Goal: Task Accomplishment & Management: Use online tool/utility

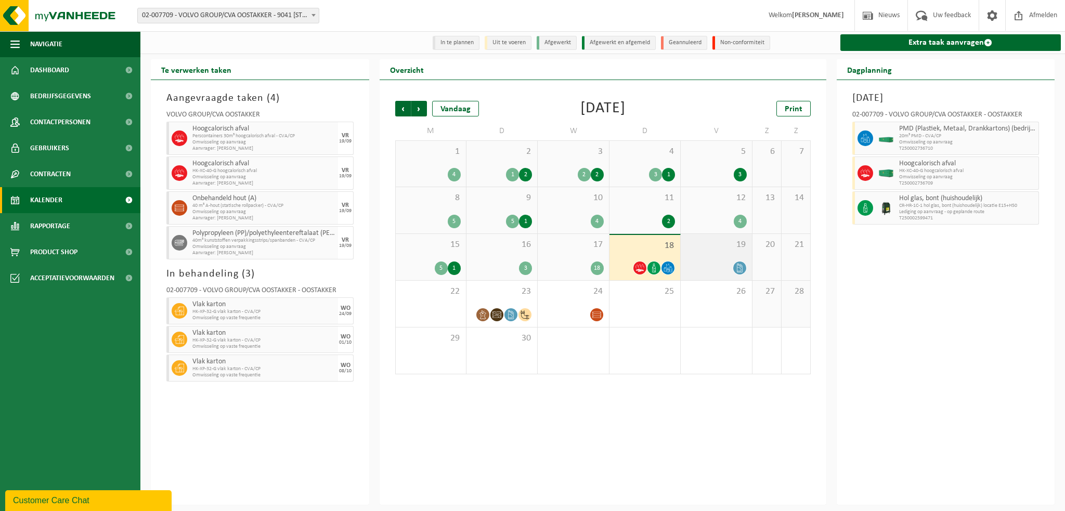
click at [713, 261] on div "19" at bounding box center [716, 257] width 71 height 46
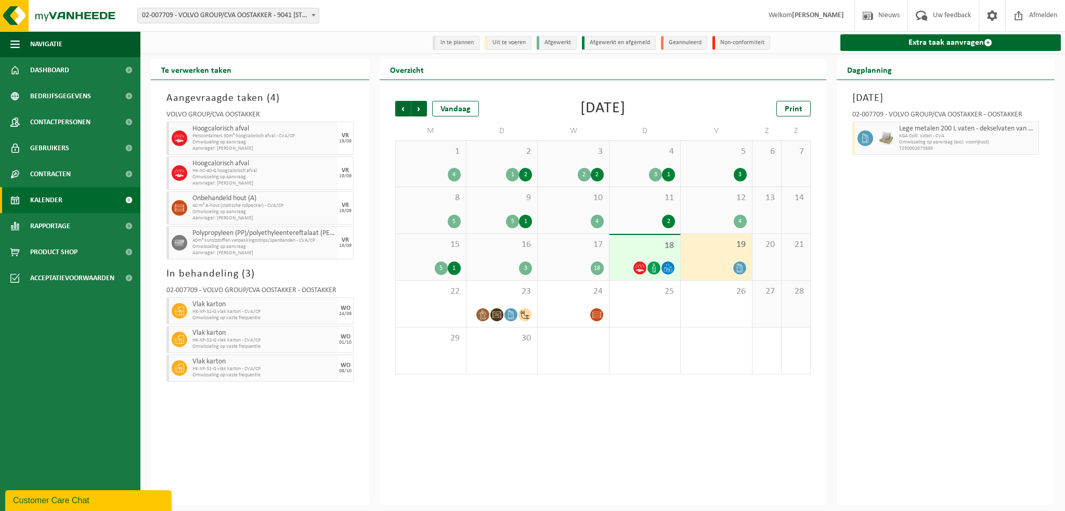
click at [720, 254] on div "19" at bounding box center [716, 257] width 71 height 46
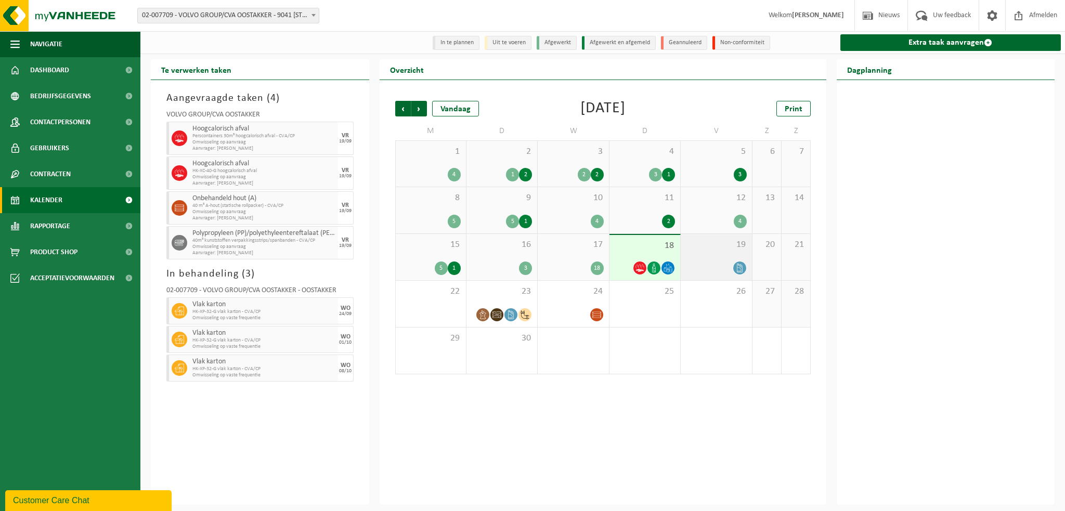
click at [713, 263] on div at bounding box center [716, 268] width 60 height 14
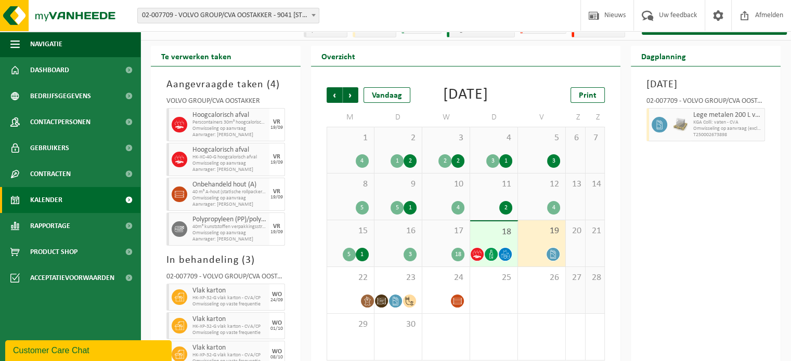
scroll to position [52, 0]
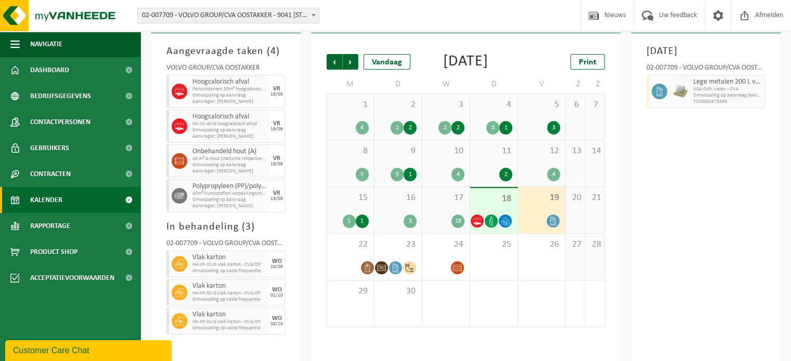
click at [494, 220] on div "18" at bounding box center [493, 210] width 47 height 45
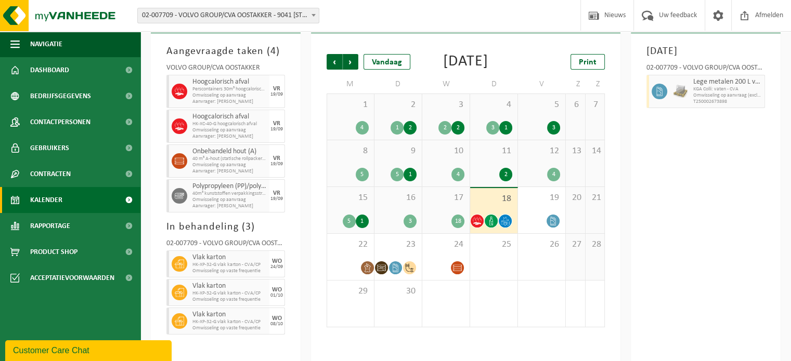
scroll to position [44, 0]
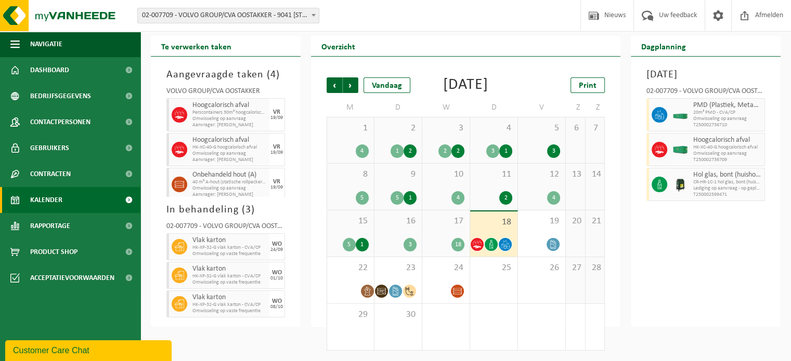
click at [445, 227] on div "17 18" at bounding box center [445, 234] width 47 height 46
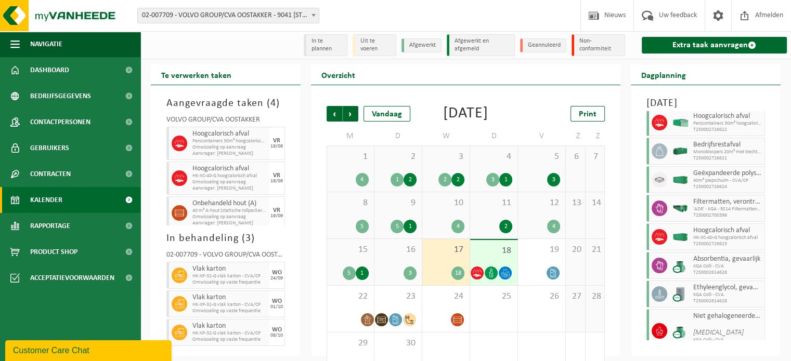
scroll to position [0, 0]
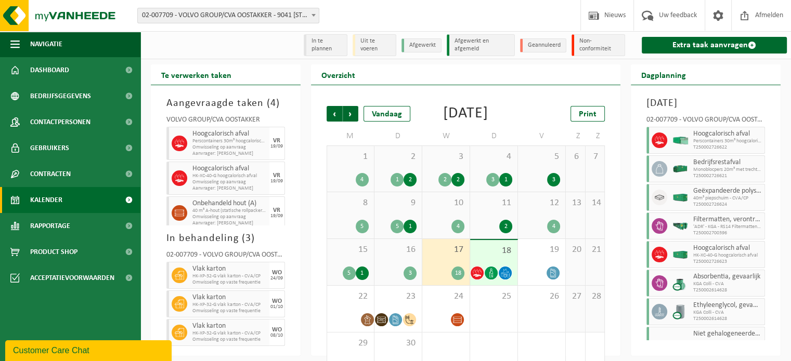
click at [536, 232] on div "12 4" at bounding box center [541, 215] width 47 height 46
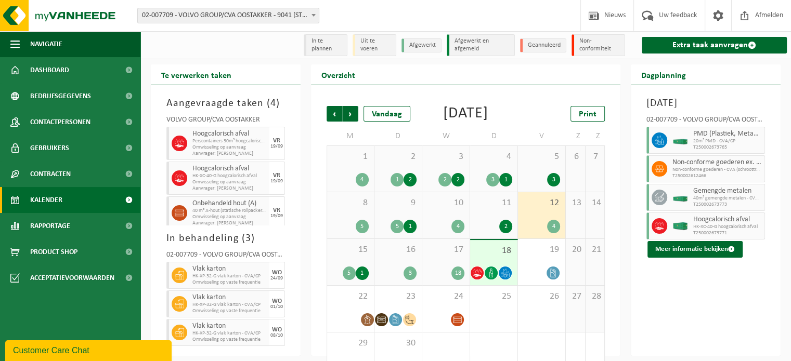
click at [358, 256] on span "15" at bounding box center [350, 249] width 36 height 11
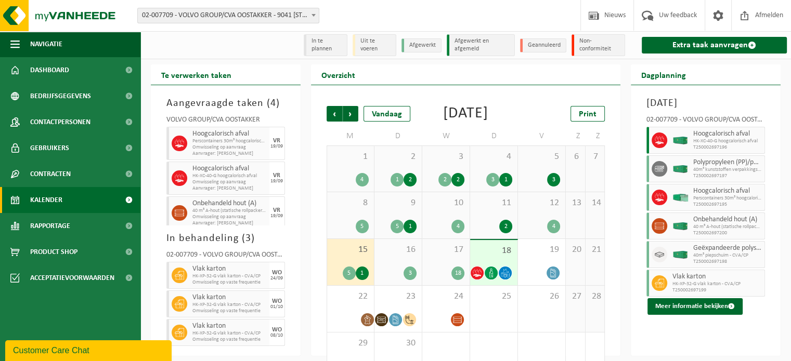
click at [357, 256] on span "15" at bounding box center [350, 249] width 36 height 11
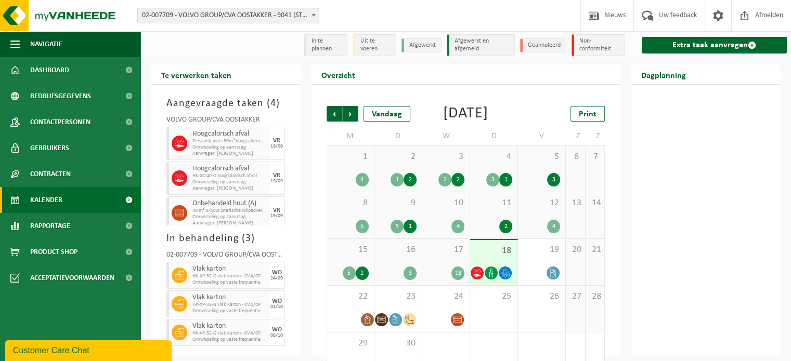
click at [401, 256] on span "16" at bounding box center [398, 249] width 37 height 11
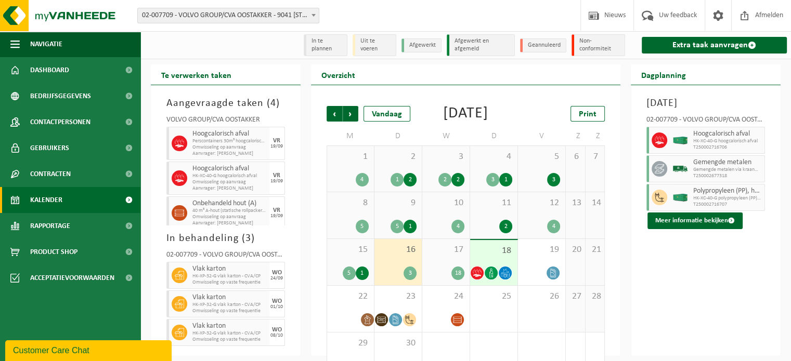
click at [341, 256] on span "15" at bounding box center [350, 249] width 36 height 11
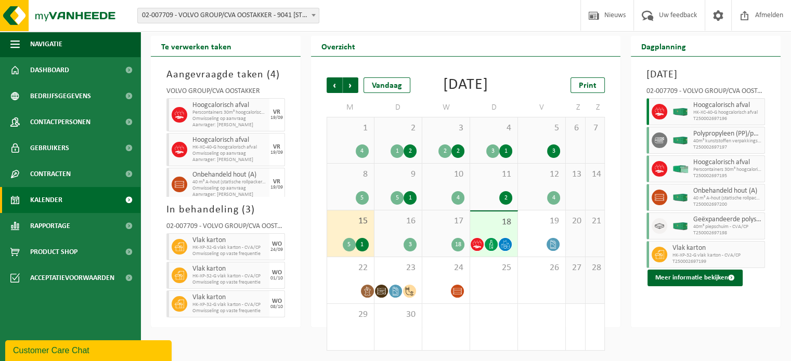
scroll to position [44, 0]
click at [455, 180] on span "10" at bounding box center [446, 174] width 37 height 11
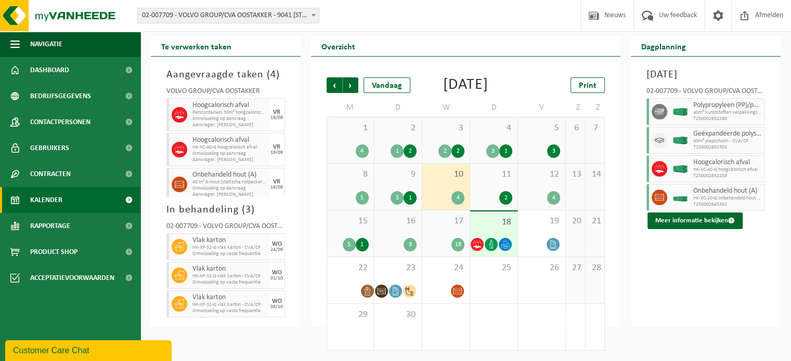
click at [495, 224] on span "18" at bounding box center [493, 222] width 37 height 11
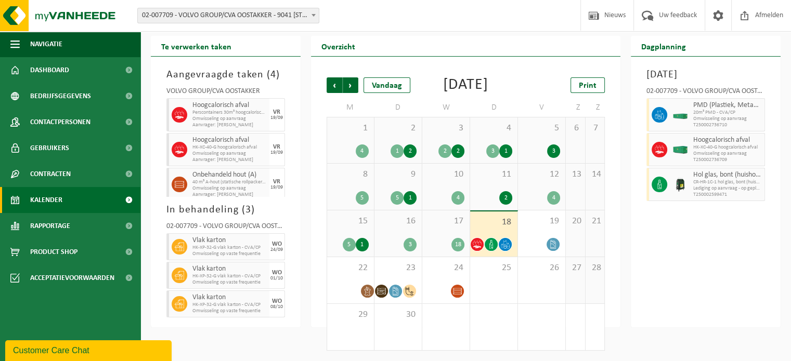
click at [495, 224] on span "18" at bounding box center [493, 222] width 37 height 11
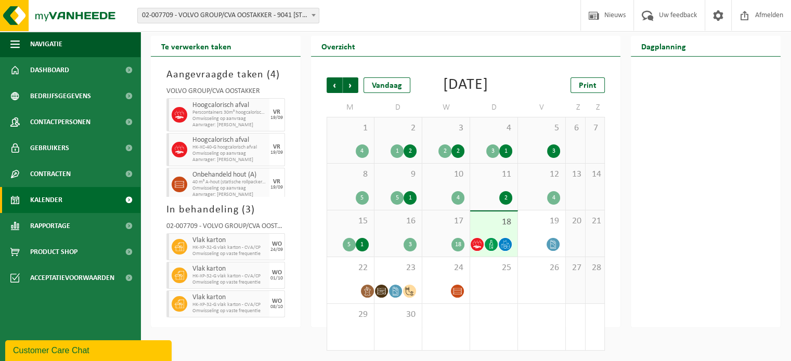
click at [438, 229] on div "17 18" at bounding box center [445, 234] width 47 height 46
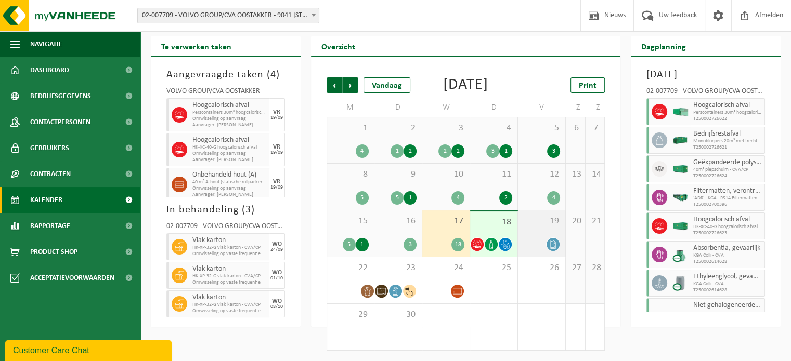
click at [535, 227] on span "19" at bounding box center [541, 221] width 37 height 11
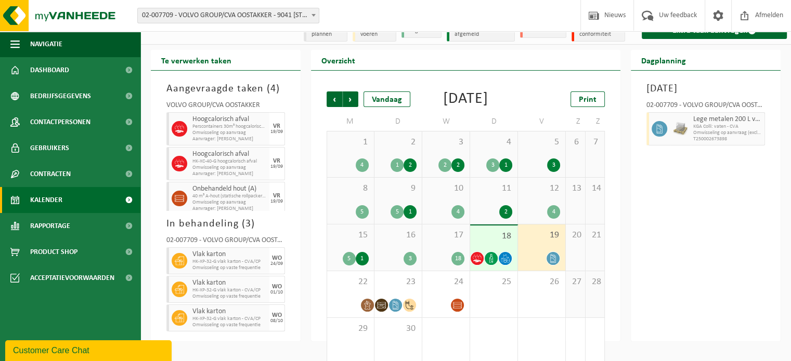
scroll to position [0, 0]
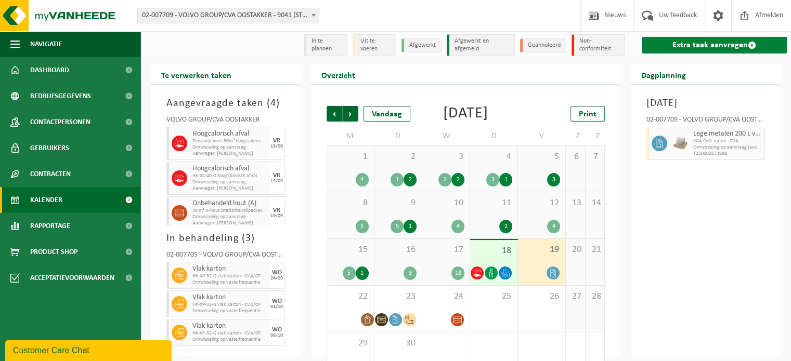
click at [675, 40] on link "Extra taak aanvragen" at bounding box center [714, 45] width 145 height 17
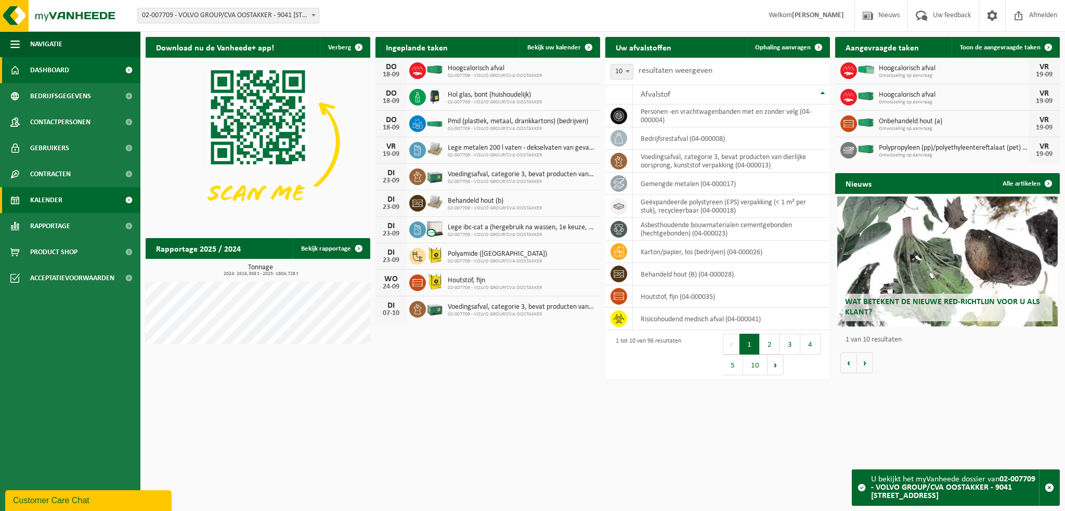
click at [41, 201] on span "Kalender" at bounding box center [46, 200] width 32 height 26
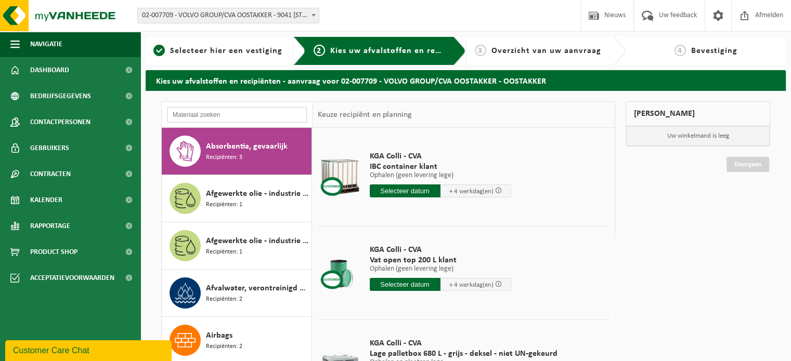
click at [218, 111] on input "text" at bounding box center [237, 115] width 140 height 16
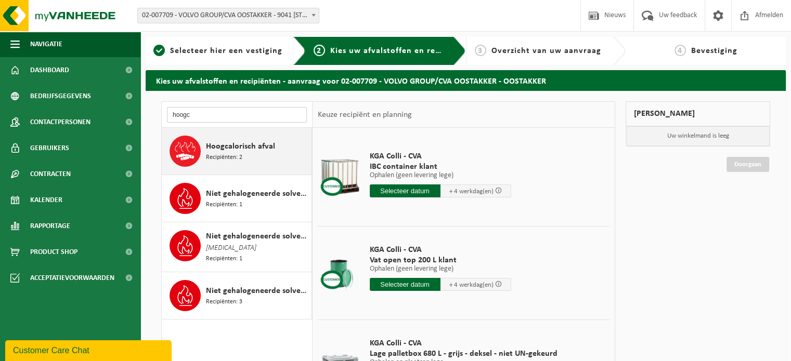
type input "hoogc"
click at [227, 153] on span "Recipiënten: 2" at bounding box center [224, 158] width 36 height 10
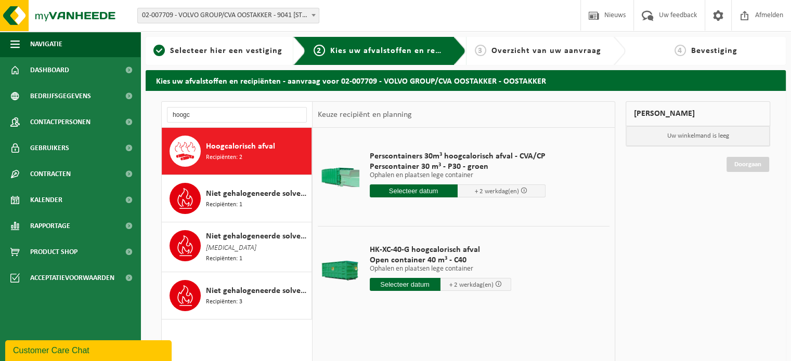
click at [390, 285] on input "text" at bounding box center [405, 284] width 71 height 13
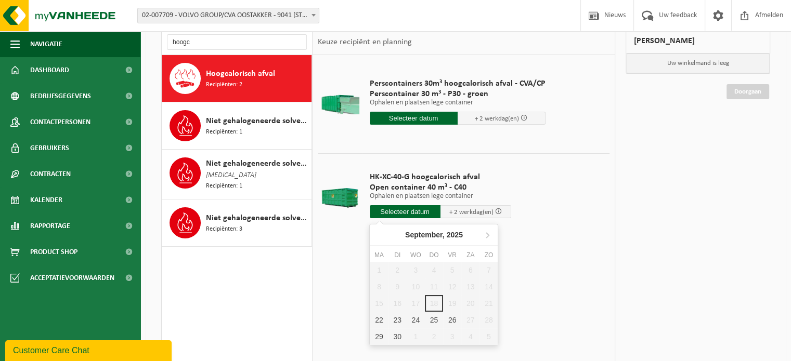
scroll to position [146, 0]
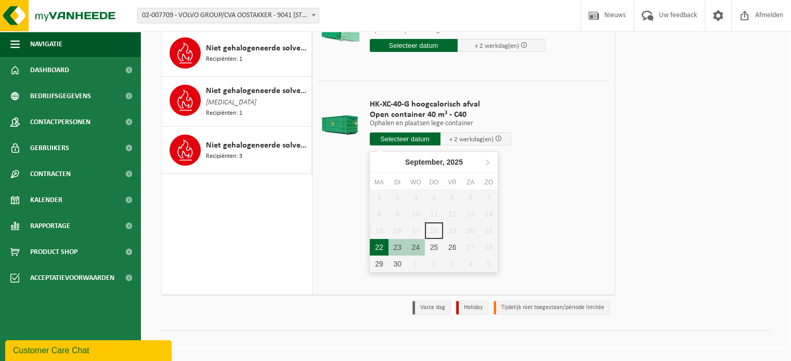
click at [379, 245] on div "22" at bounding box center [379, 247] width 18 height 17
type input "Van 2025-09-22"
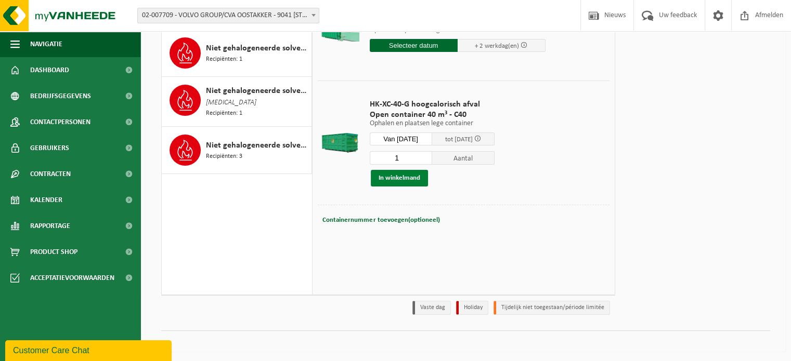
click at [402, 178] on button "In winkelmand" at bounding box center [399, 178] width 57 height 17
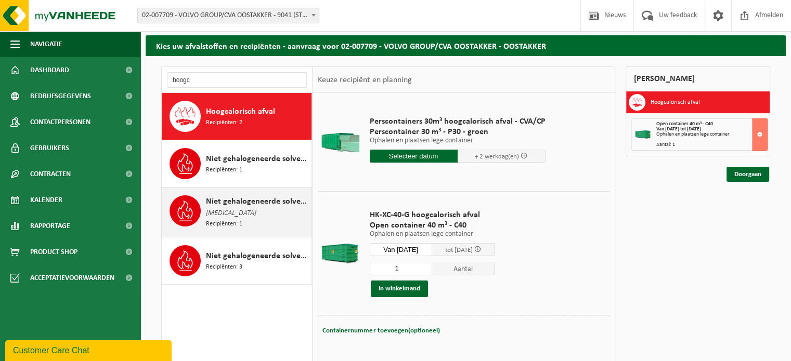
scroll to position [0, 0]
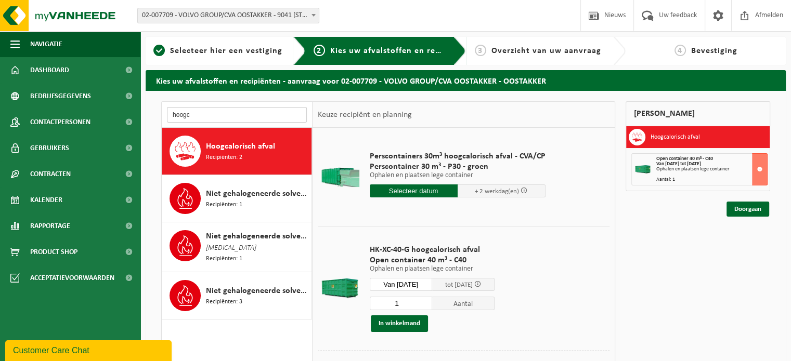
click at [213, 120] on input "hoogc" at bounding box center [237, 115] width 140 height 16
type input "h"
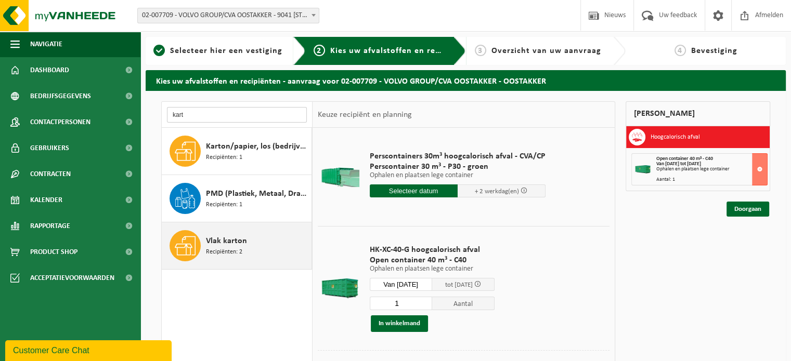
type input "kart"
click at [225, 248] on span "Recipiënten: 2" at bounding box center [224, 253] width 36 height 10
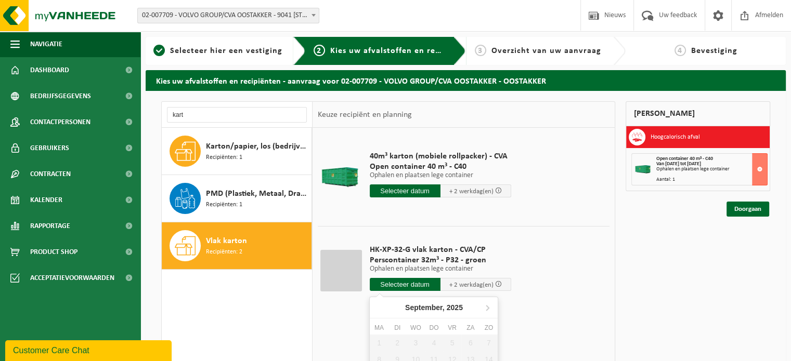
click at [405, 286] on input "text" at bounding box center [405, 284] width 71 height 13
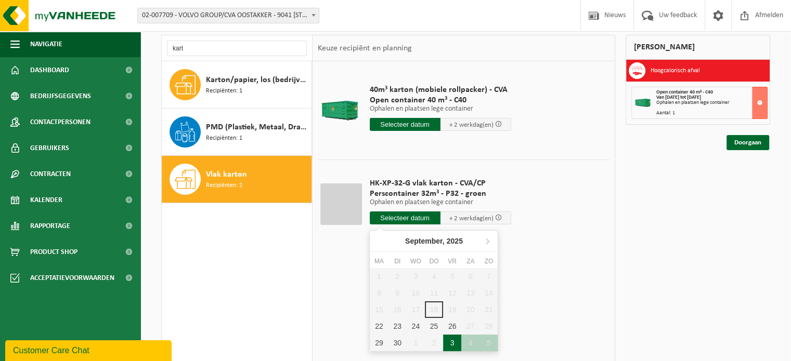
scroll to position [146, 0]
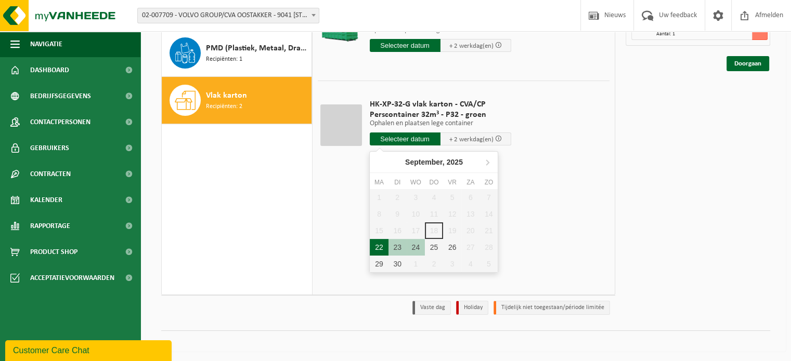
click at [381, 246] on div "22" at bounding box center [379, 247] width 18 height 17
type input "Van 2025-09-22"
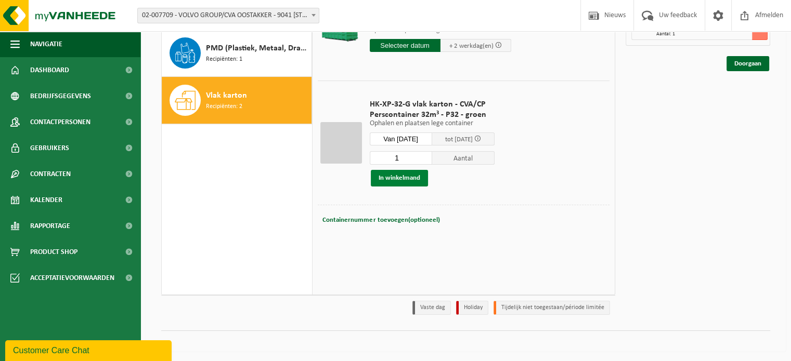
click at [388, 175] on button "In winkelmand" at bounding box center [399, 178] width 57 height 17
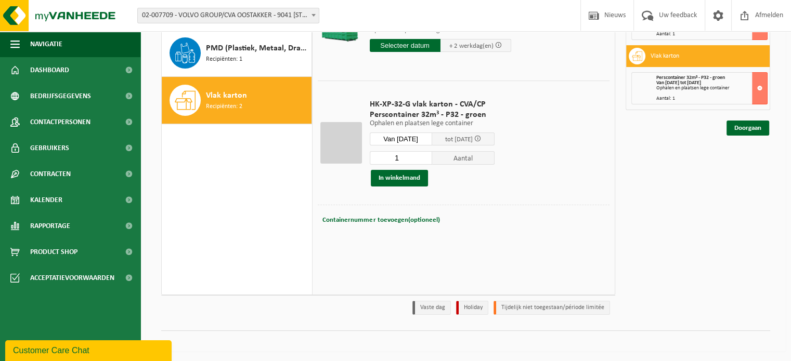
scroll to position [0, 0]
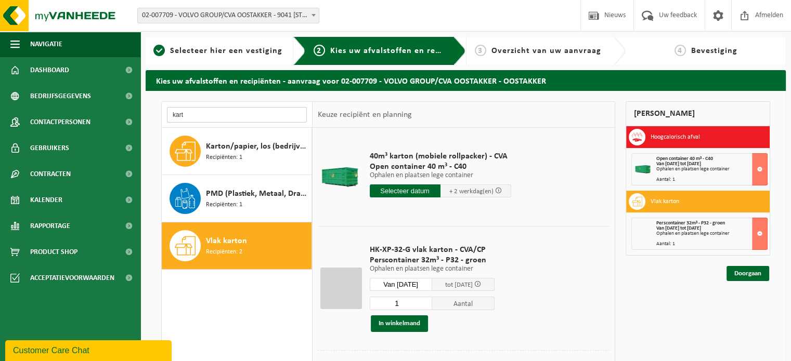
click at [211, 118] on input "kart" at bounding box center [237, 115] width 140 height 16
type input "k"
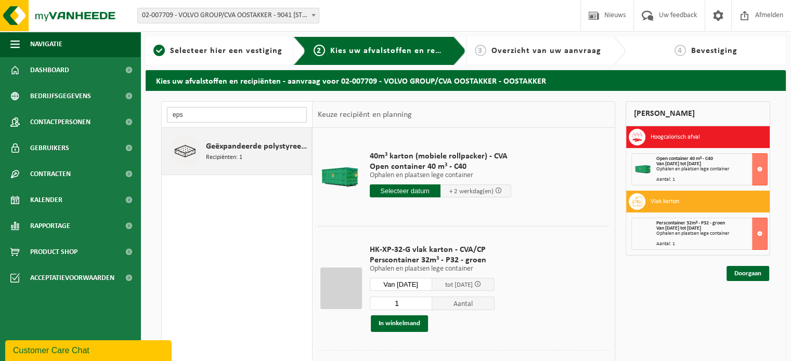
type input "eps"
click at [229, 154] on span "Recipiënten: 1" at bounding box center [224, 158] width 36 height 10
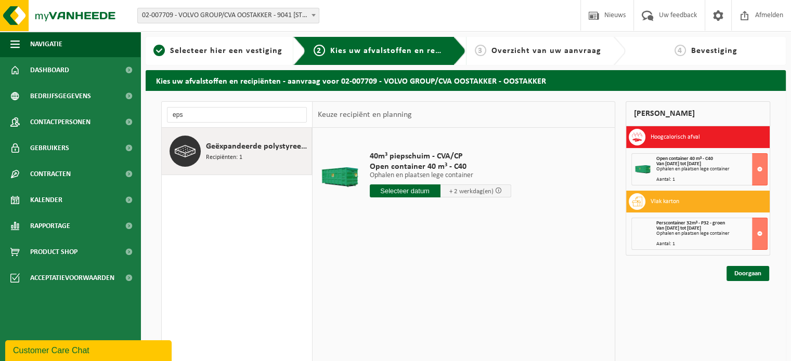
click at [414, 194] on input "text" at bounding box center [405, 191] width 71 height 13
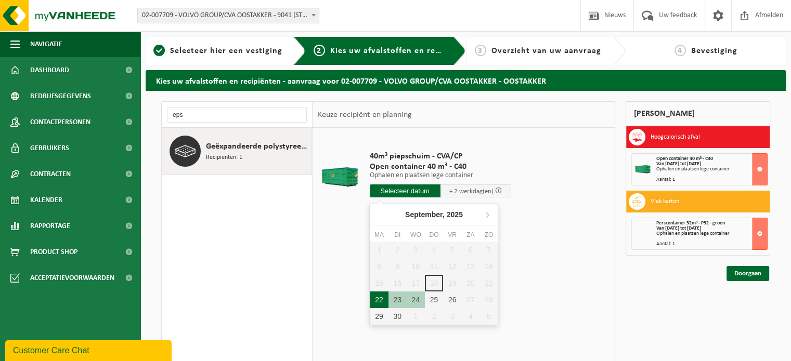
click at [374, 297] on div "22" at bounding box center [379, 300] width 18 height 17
type input "Van 2025-09-22"
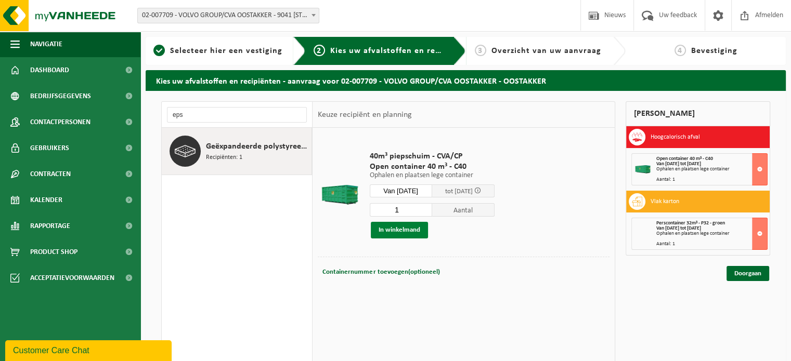
click at [383, 226] on button "In winkelmand" at bounding box center [399, 230] width 57 height 17
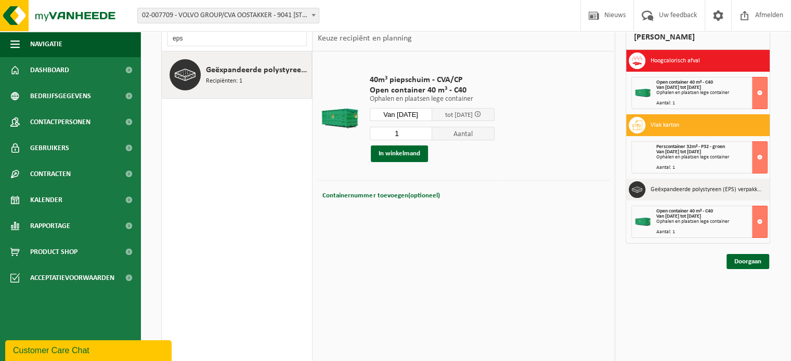
scroll to position [146, 0]
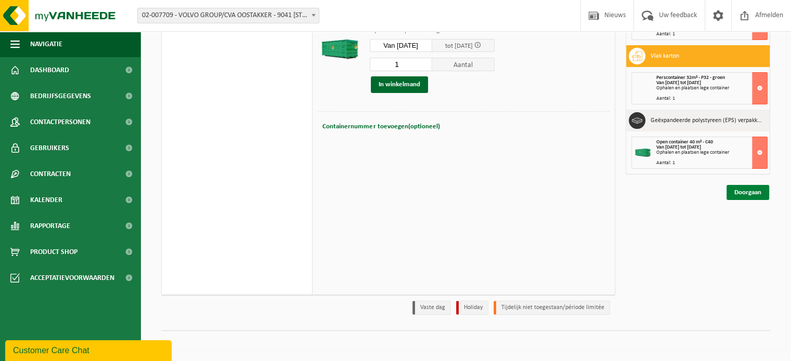
click at [746, 188] on link "Doorgaan" at bounding box center [748, 192] width 43 height 15
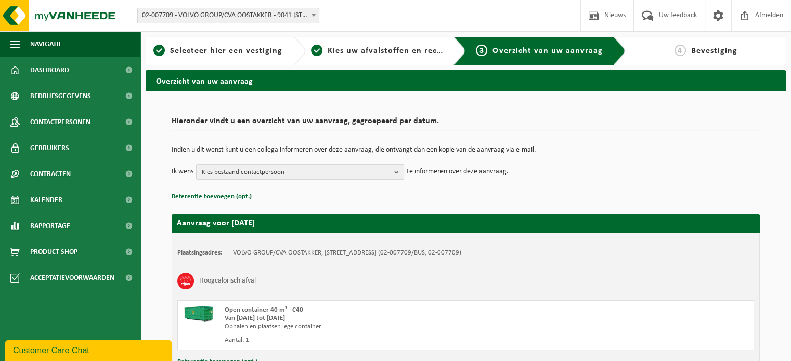
click at [390, 173] on span "Kies bestaand contactpersoon" at bounding box center [296, 173] width 188 height 16
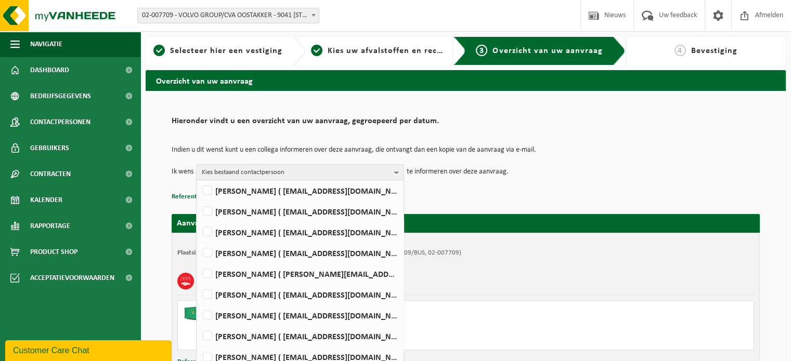
scroll to position [624, 0]
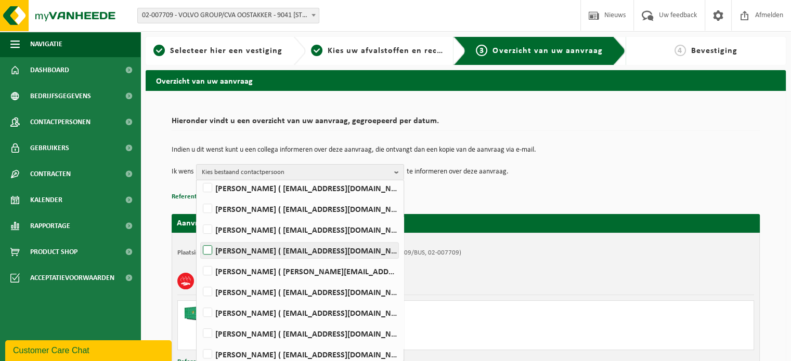
click at [208, 247] on label "WIM VEIRMAN ( wim.veirman@volvo.com )" at bounding box center [300, 251] width 198 height 16
click at [199, 238] on input "WIM VEIRMAN ( wim.veirman@volvo.com )" at bounding box center [199, 237] width 1 height 1
checkbox input "true"
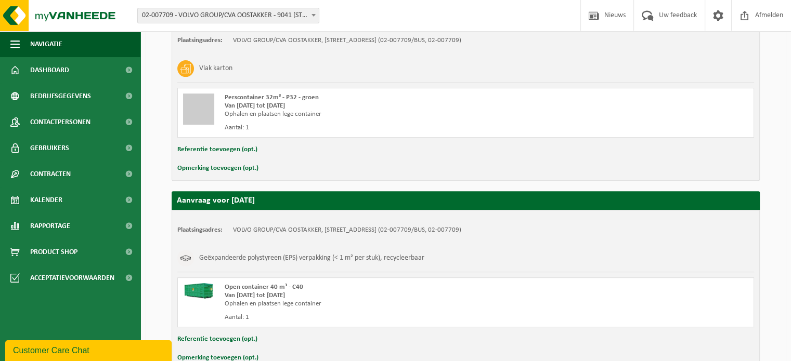
scroll to position [462, 0]
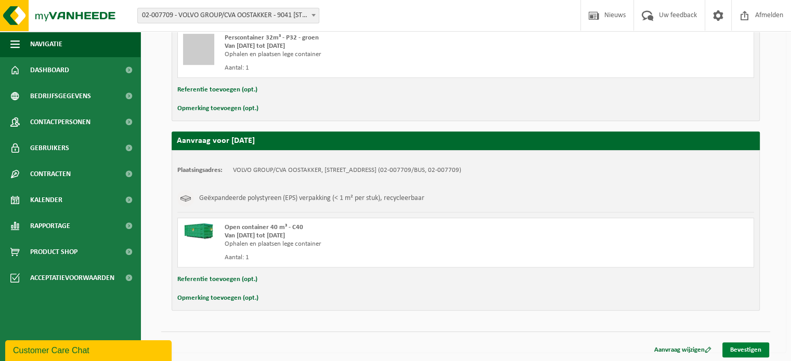
click at [746, 346] on link "Bevestigen" at bounding box center [745, 350] width 47 height 15
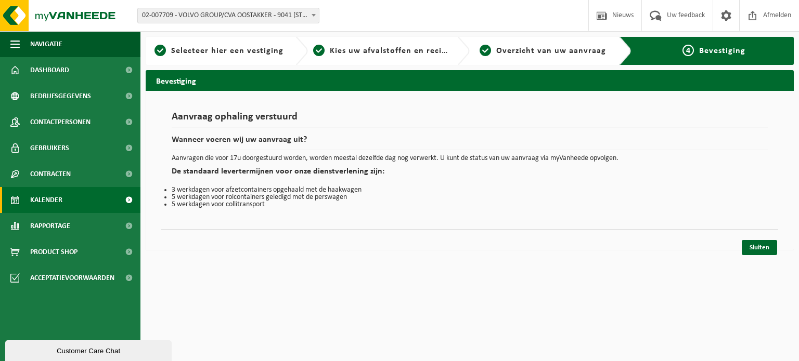
click at [51, 200] on span "Kalender" at bounding box center [46, 200] width 32 height 26
